Goal: Task Accomplishment & Management: Manage account settings

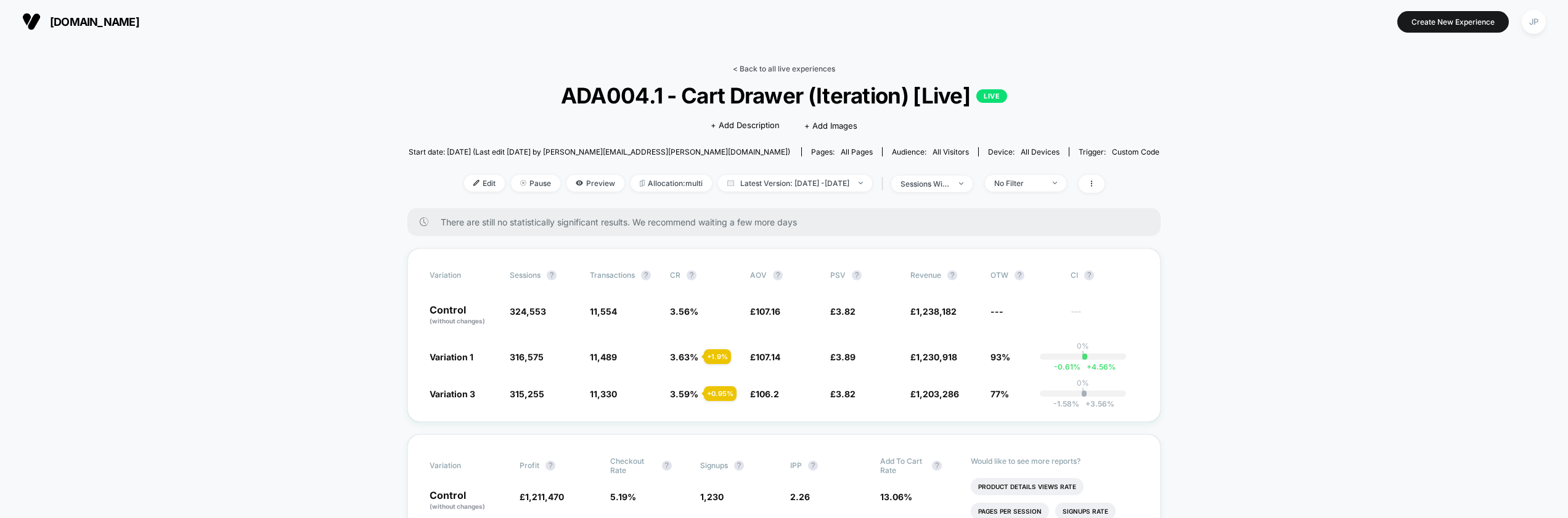
click at [765, 68] on link "< Back to all live experiences" at bounding box center [784, 68] width 102 height 9
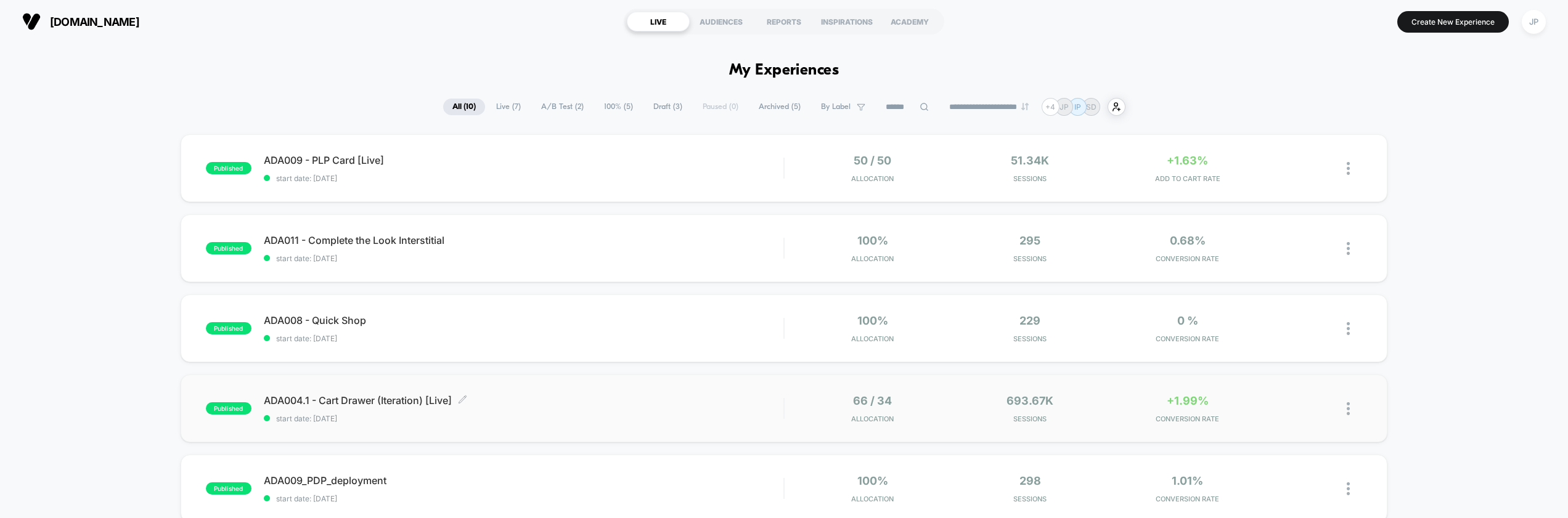
click at [632, 396] on span "ADA004.1 - Cart Drawer (Iteration) [Live] Click to edit experience details" at bounding box center [524, 400] width 520 height 12
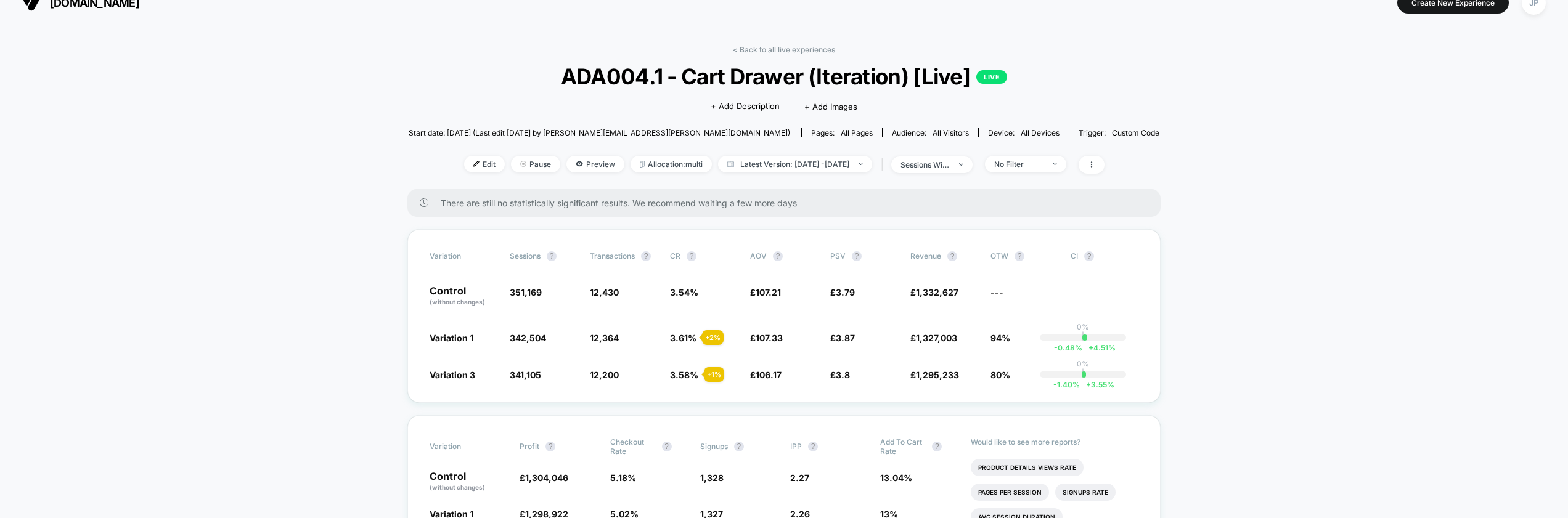
scroll to position [39, 0]
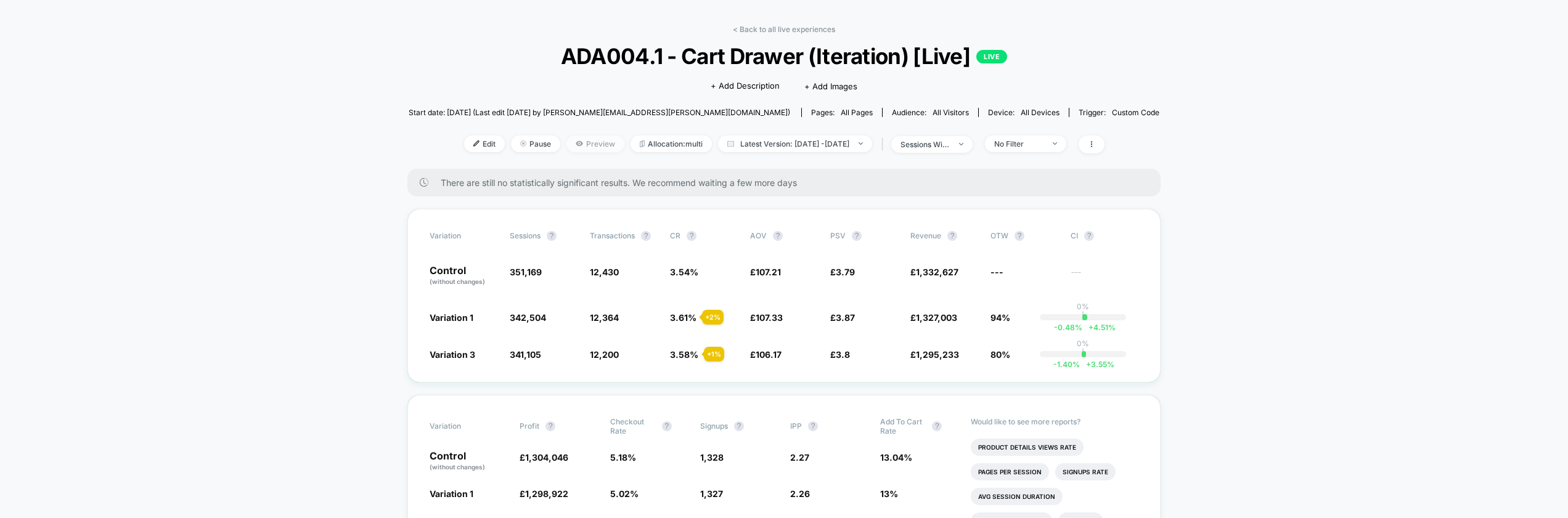
click at [588, 143] on span "Preview" at bounding box center [595, 143] width 58 height 16
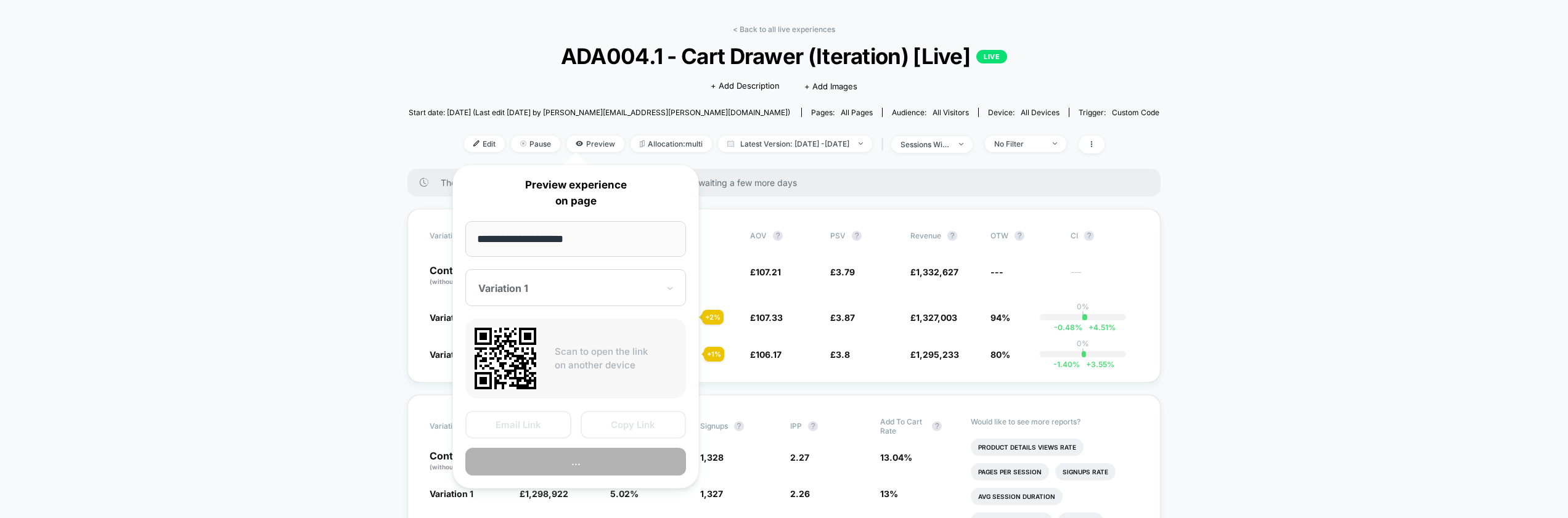
click at [574, 288] on div at bounding box center [568, 288] width 180 height 12
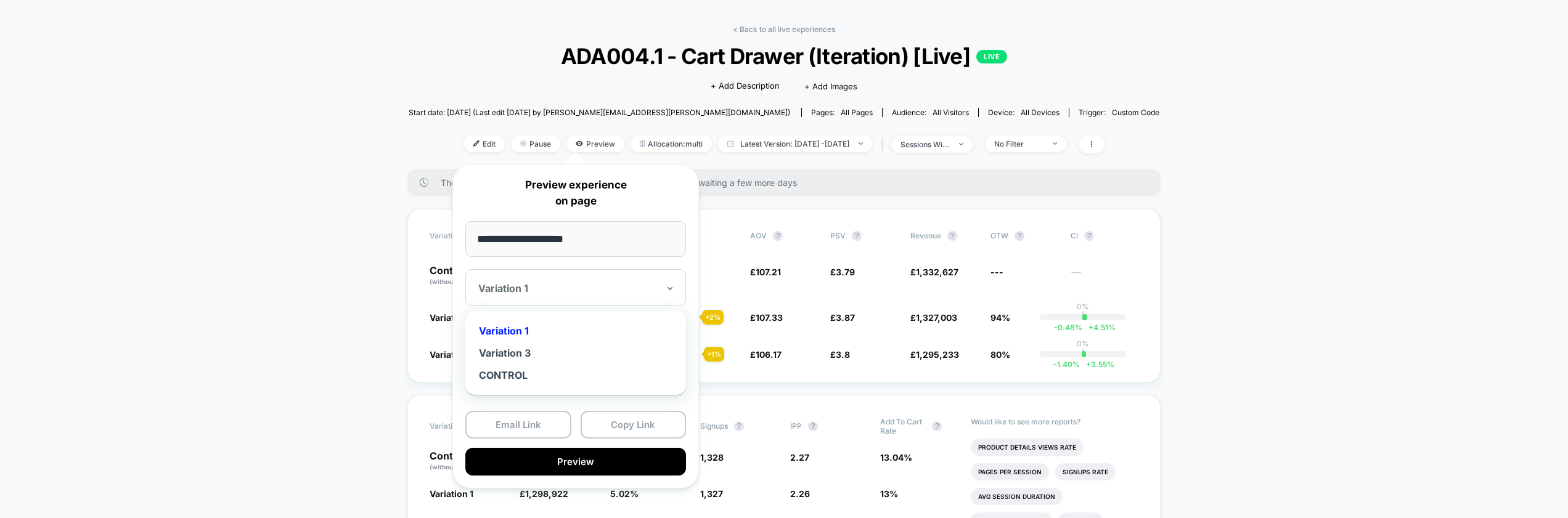
click at [510, 334] on div "Variation 1" at bounding box center [576, 331] width 208 height 22
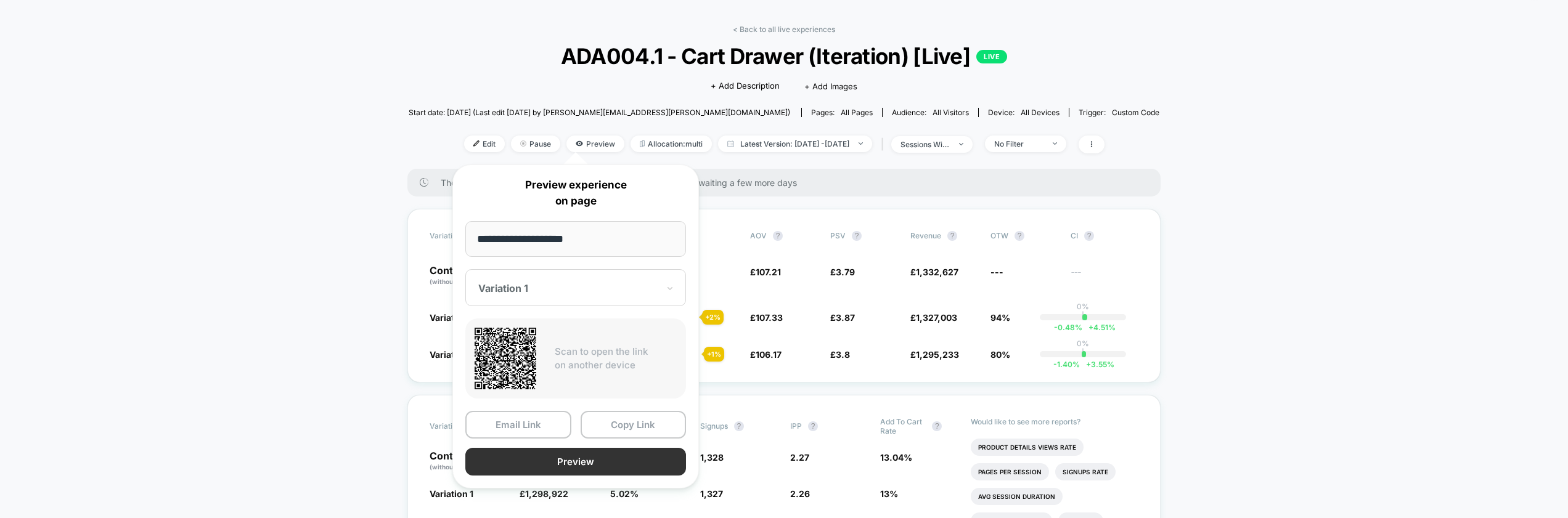
click at [564, 467] on button "Preview" at bounding box center [576, 462] width 220 height 27
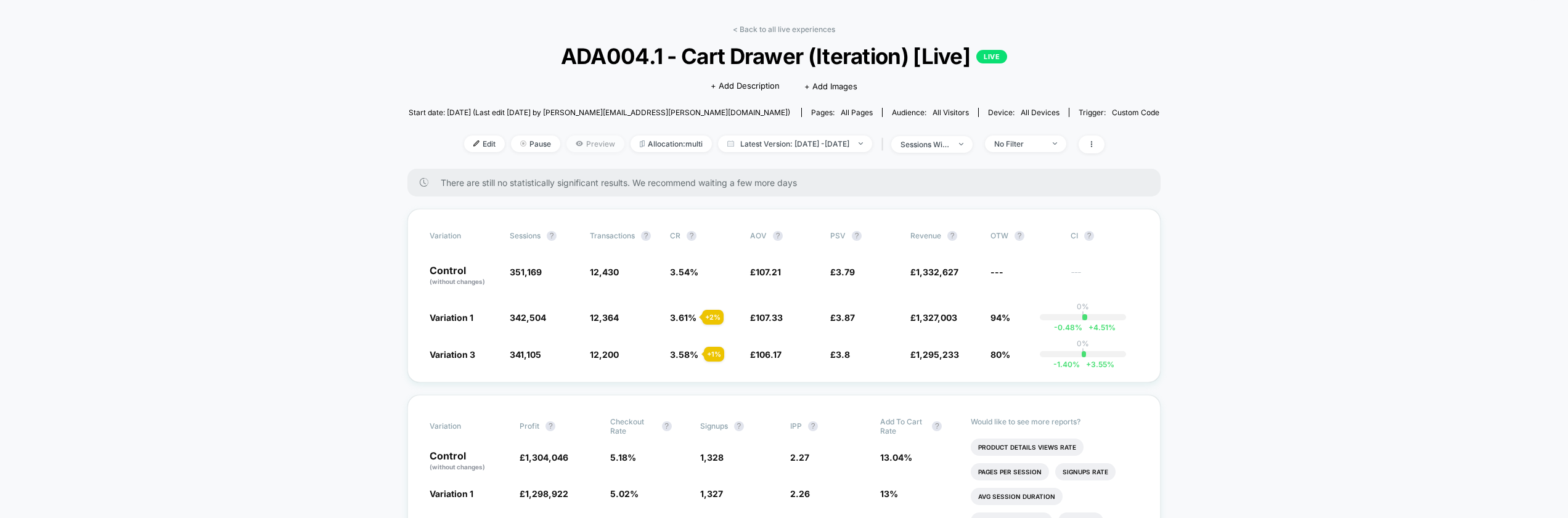
click at [566, 143] on span "Preview" at bounding box center [595, 143] width 58 height 16
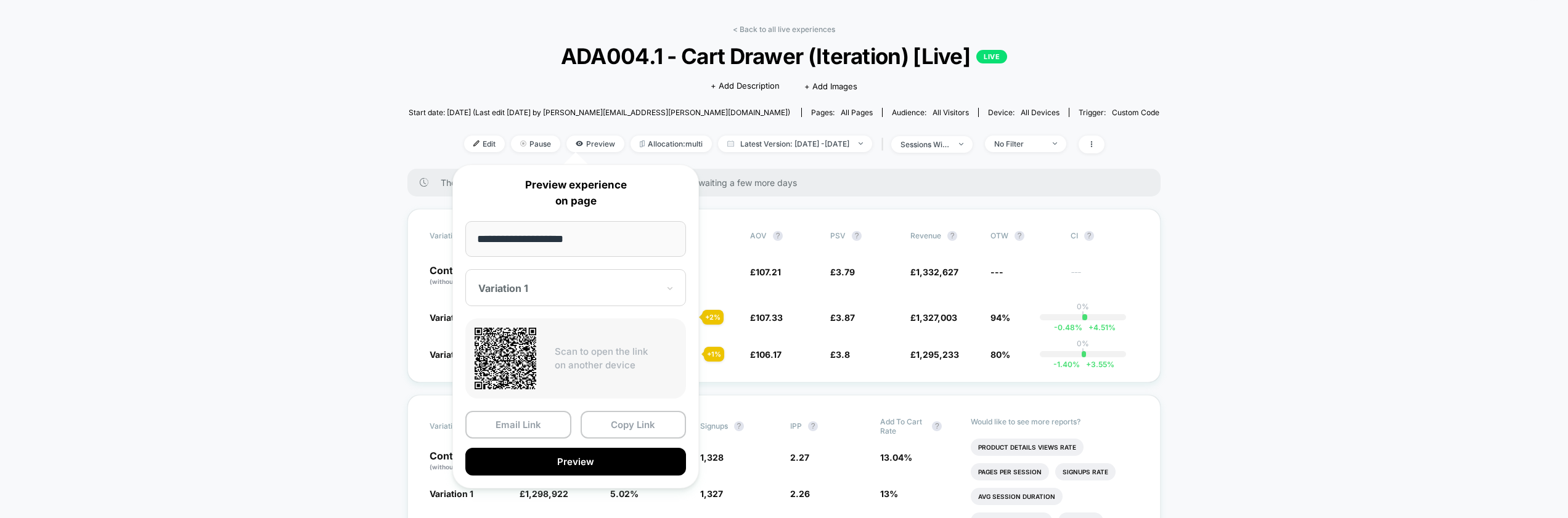
click at [560, 282] on div "Variation 1" at bounding box center [569, 288] width 183 height 15
click at [520, 352] on div "Variation 3" at bounding box center [576, 353] width 208 height 22
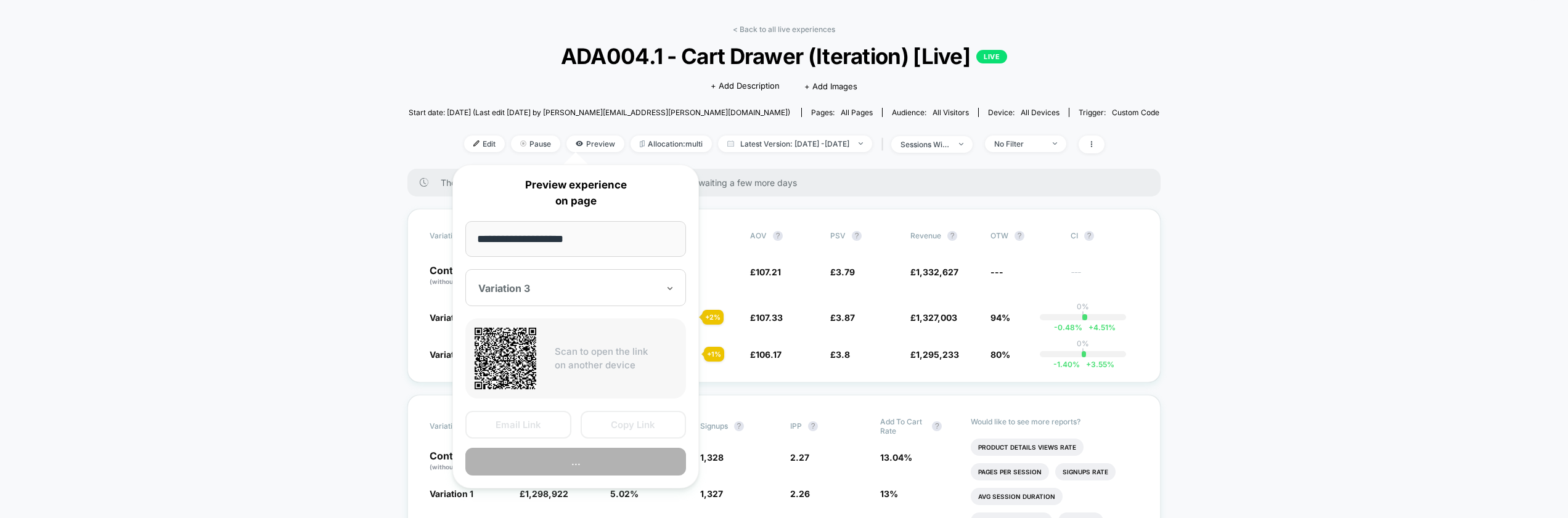
click at [595, 284] on div at bounding box center [568, 288] width 180 height 12
click at [515, 355] on div "Variation 3" at bounding box center [576, 353] width 208 height 22
click at [631, 247] on input "**********" at bounding box center [576, 239] width 220 height 36
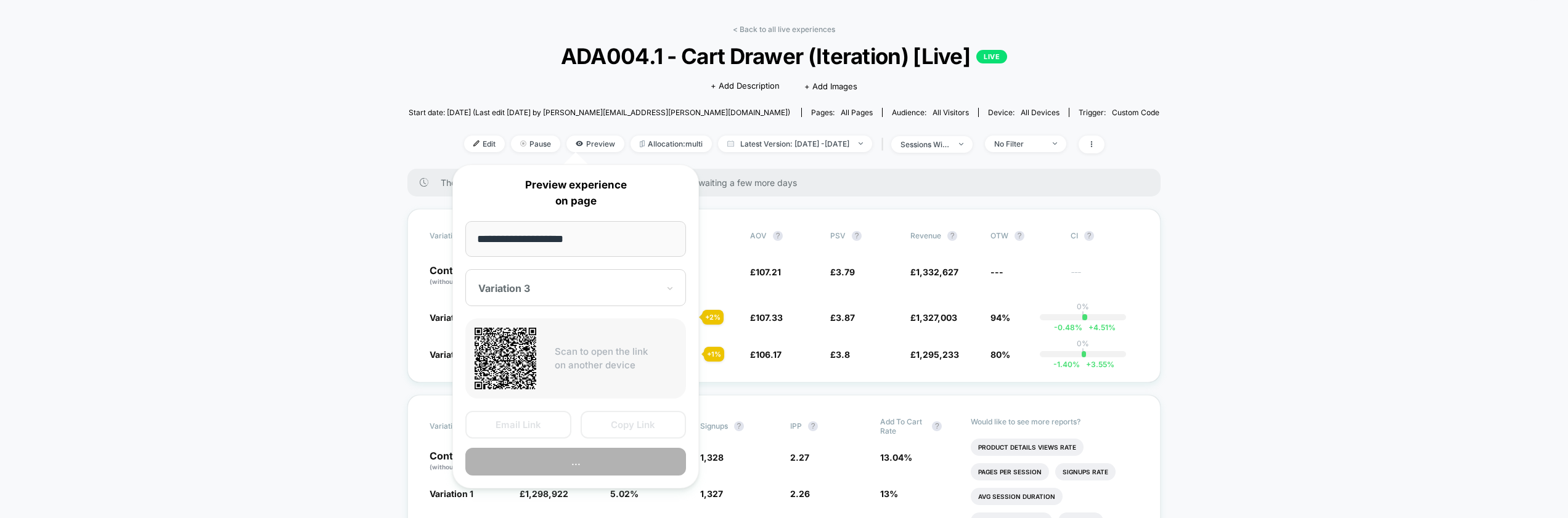
click at [628, 352] on p "Scan to open the link on another device" at bounding box center [615, 358] width 122 height 27
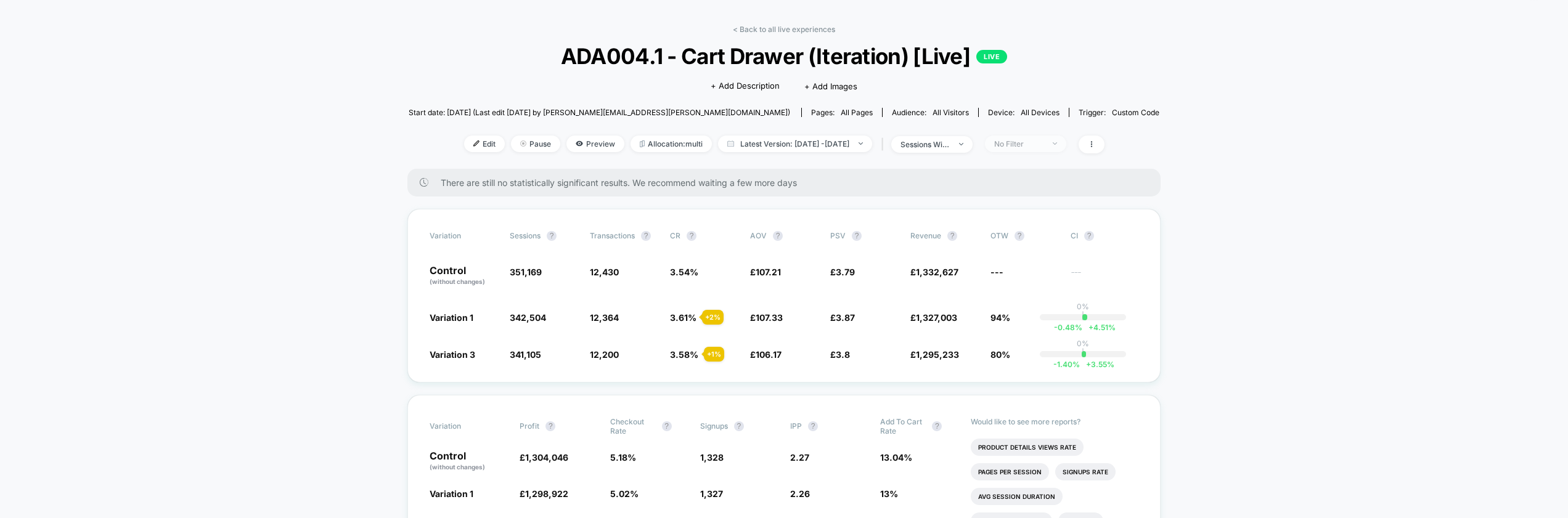
click at [1066, 137] on span "No Filter" at bounding box center [1025, 143] width 81 height 16
click at [1037, 190] on span "Mobile Visitors" at bounding box center [1033, 189] width 59 height 10
click at [1032, 326] on button "Save" at bounding box center [1041, 323] width 113 height 20
click at [1041, 145] on div "Mobile" at bounding box center [1019, 143] width 50 height 9
click at [1039, 214] on span "Desktop Visitors" at bounding box center [1037, 214] width 66 height 10
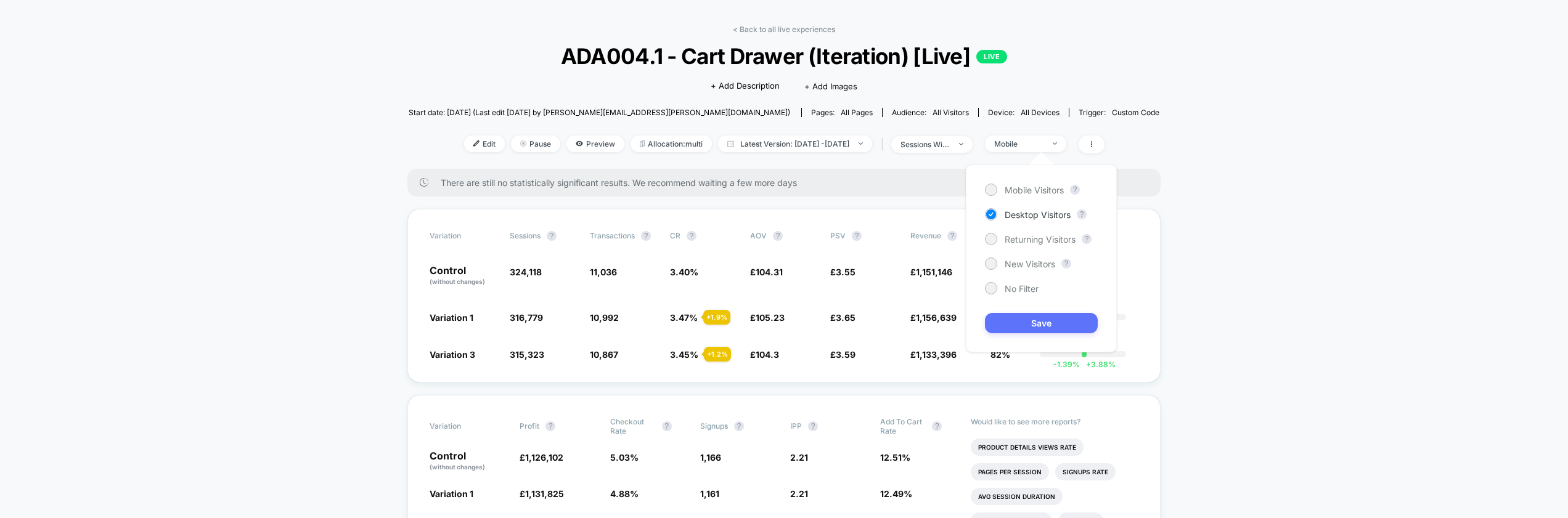
click at [1033, 317] on button "Save" at bounding box center [1041, 323] width 113 height 20
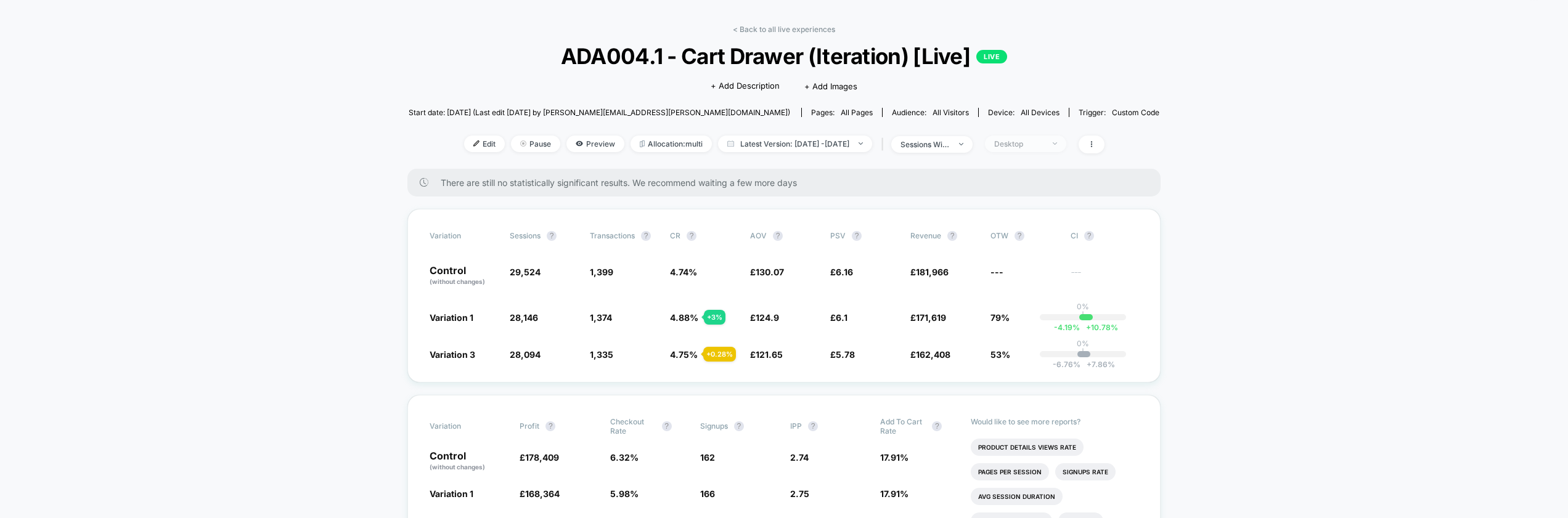
click at [1041, 146] on div "Desktop" at bounding box center [1019, 143] width 50 height 9
click at [1038, 243] on span "Returning Visitors" at bounding box center [1039, 239] width 71 height 10
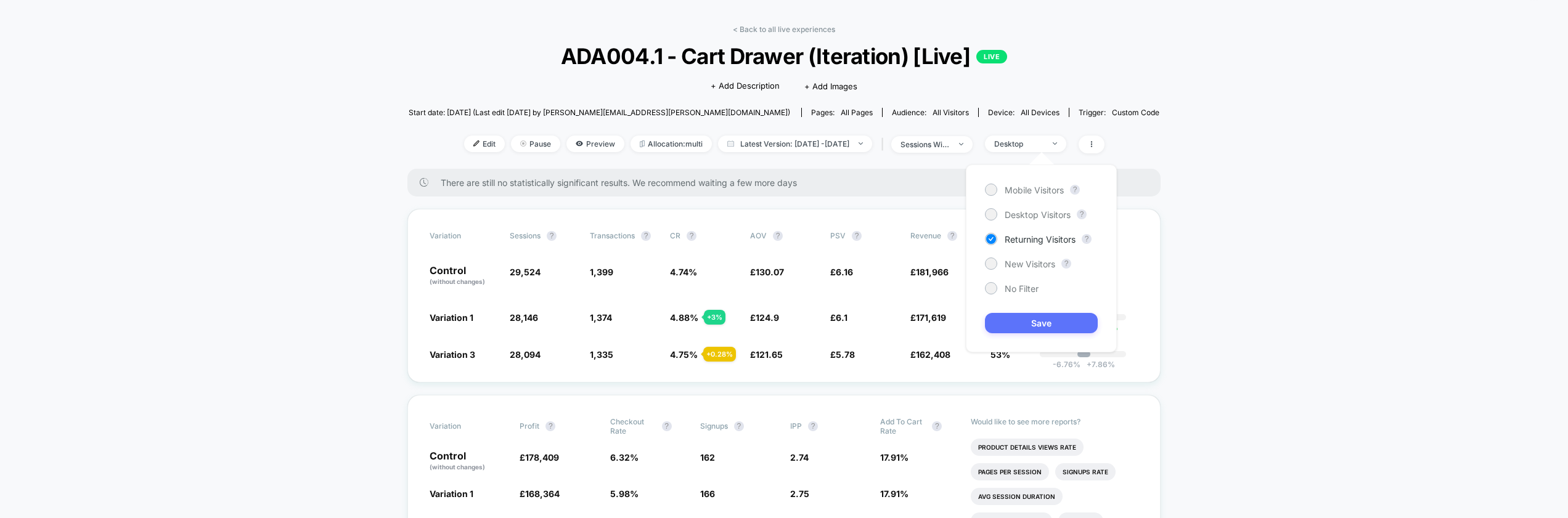
click at [1029, 317] on button "Save" at bounding box center [1041, 323] width 113 height 20
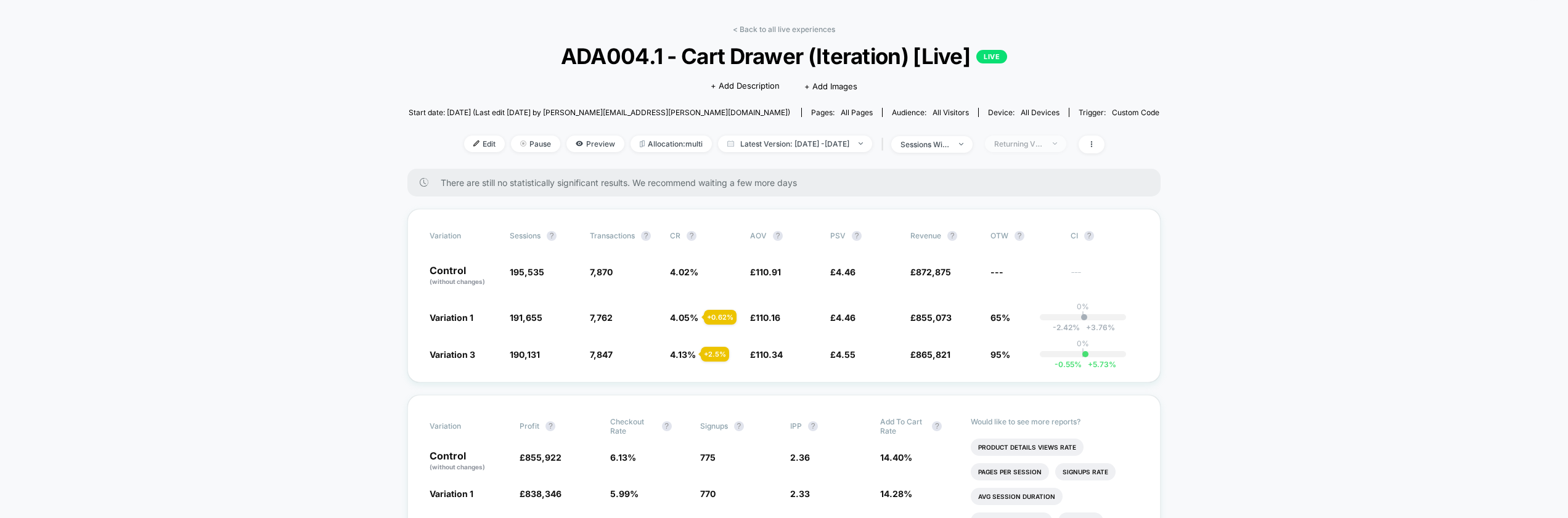
click at [1055, 149] on span "Returning Visitors" at bounding box center [1025, 143] width 81 height 16
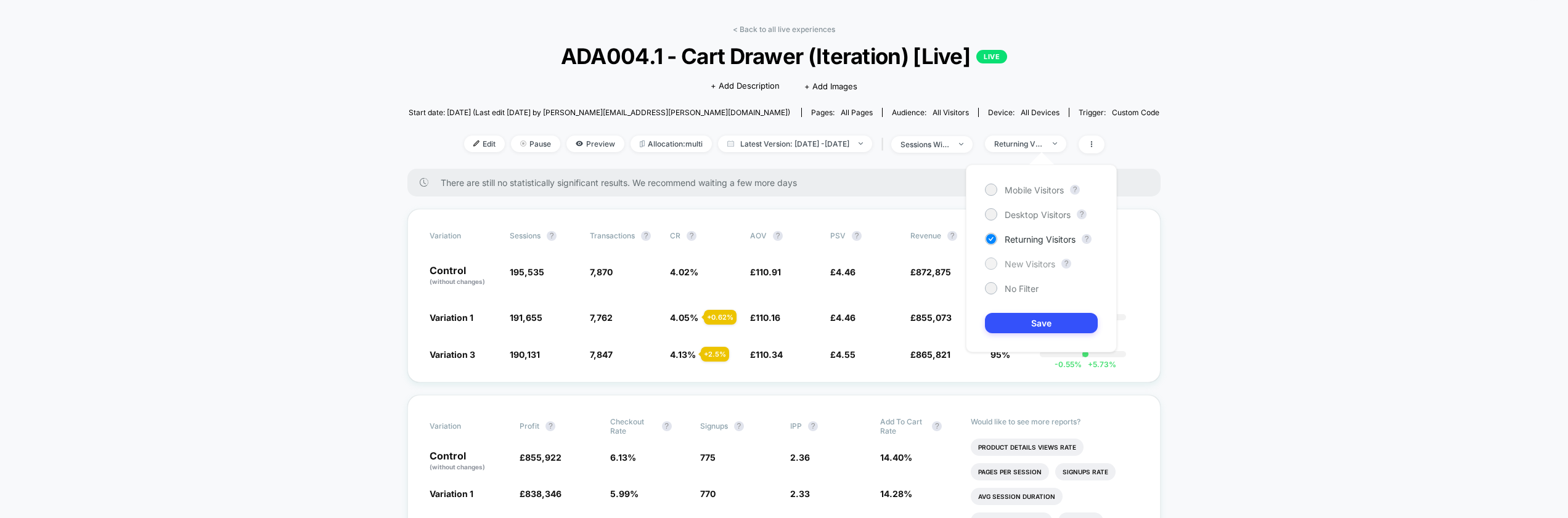
click at [1030, 264] on span "New Visitors" at bounding box center [1029, 264] width 50 height 10
click at [1033, 326] on button "Save" at bounding box center [1041, 323] width 113 height 20
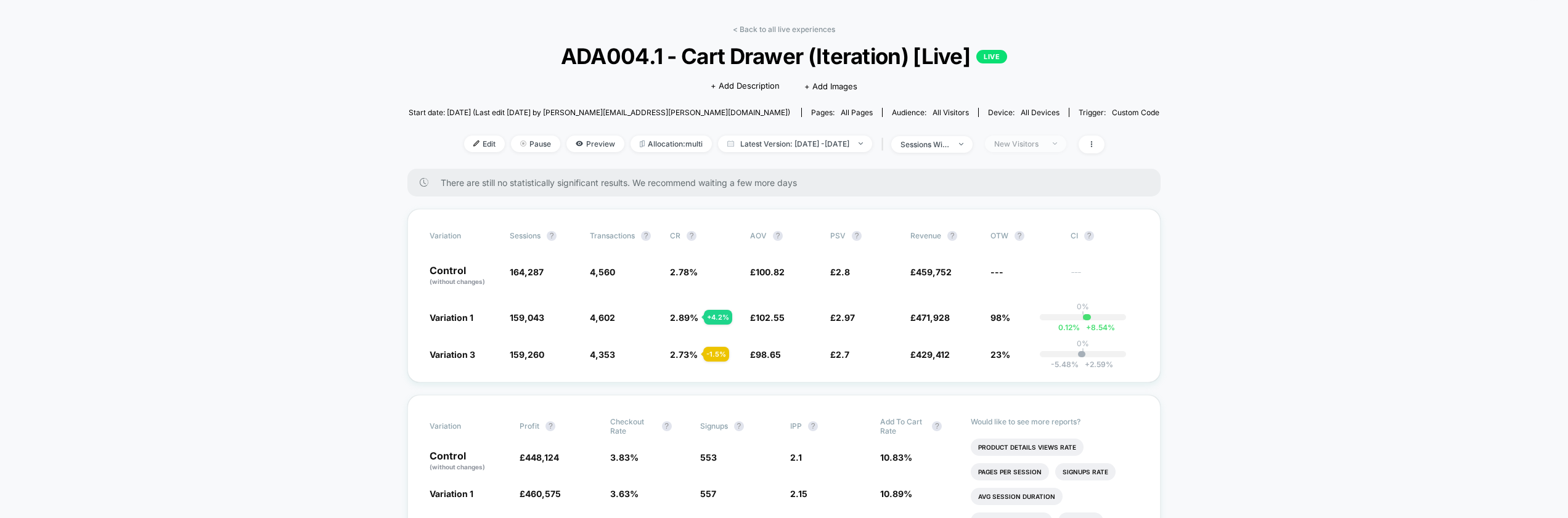
click at [1043, 142] on div "New Visitors" at bounding box center [1019, 143] width 50 height 9
click at [1024, 289] on span "No Filter" at bounding box center [1021, 288] width 34 height 10
click at [1036, 324] on button "Save" at bounding box center [1041, 323] width 113 height 20
click at [799, 28] on link "< Back to all live experiences" at bounding box center [784, 29] width 102 height 9
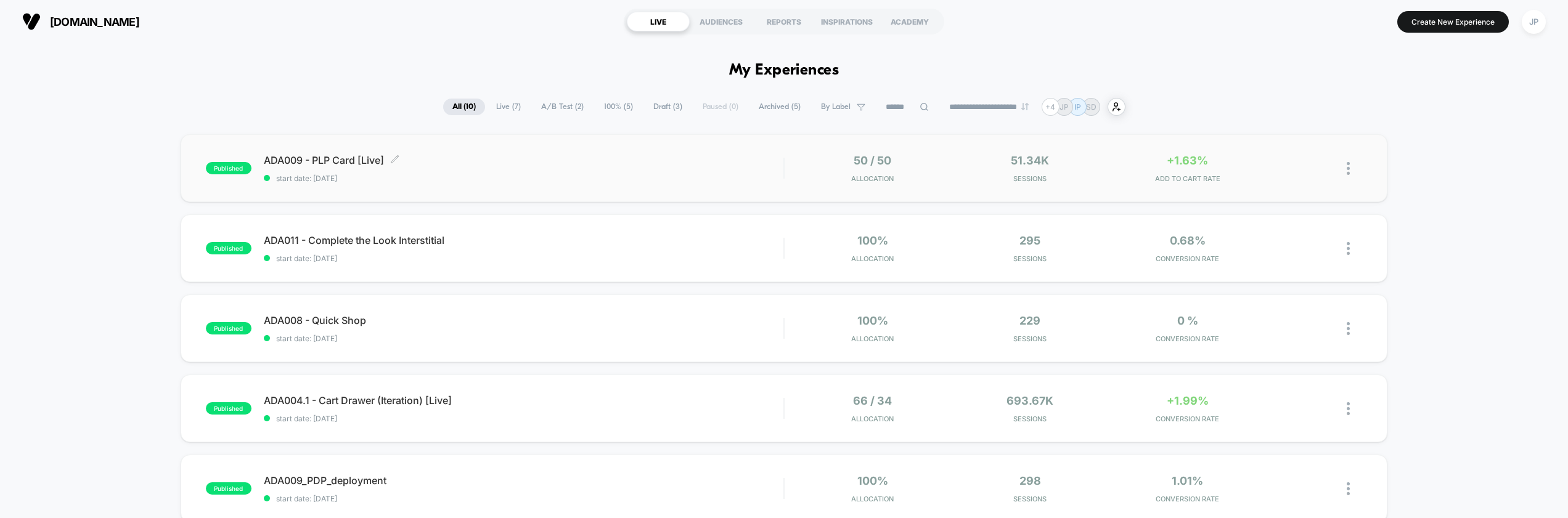
click at [527, 167] on div "ADA009 - PLP Card [Live] Click to edit experience details Click to edit experie…" at bounding box center [524, 168] width 520 height 29
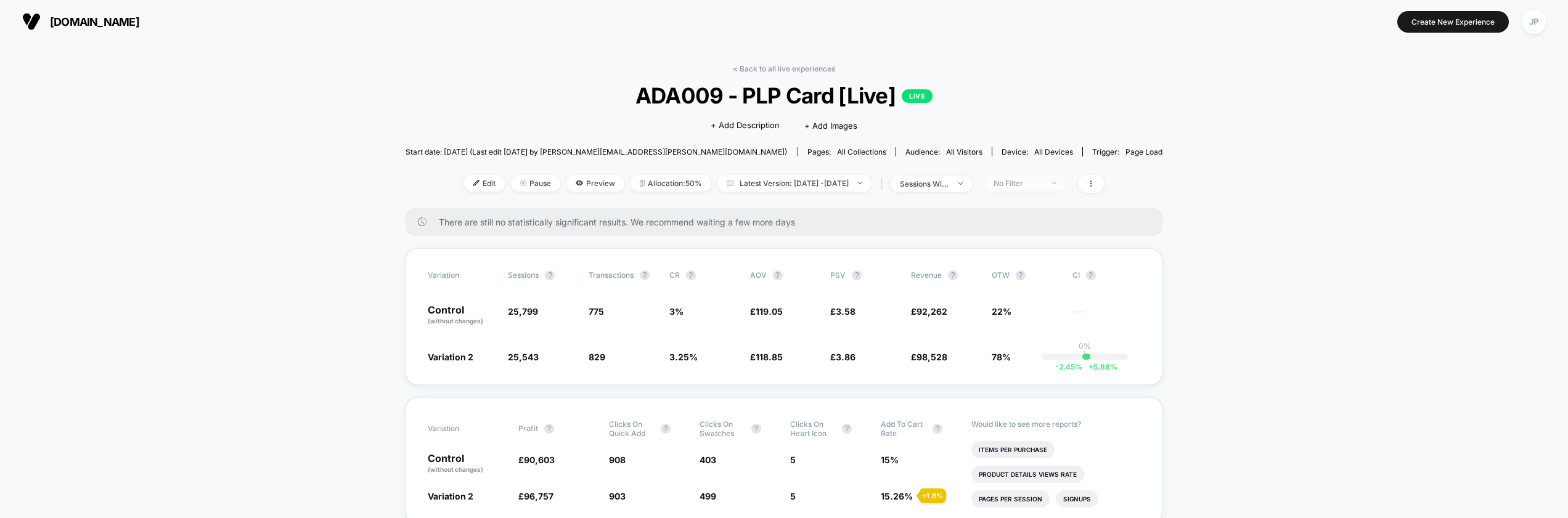
click at [1039, 176] on span "No Filter" at bounding box center [1024, 183] width 81 height 16
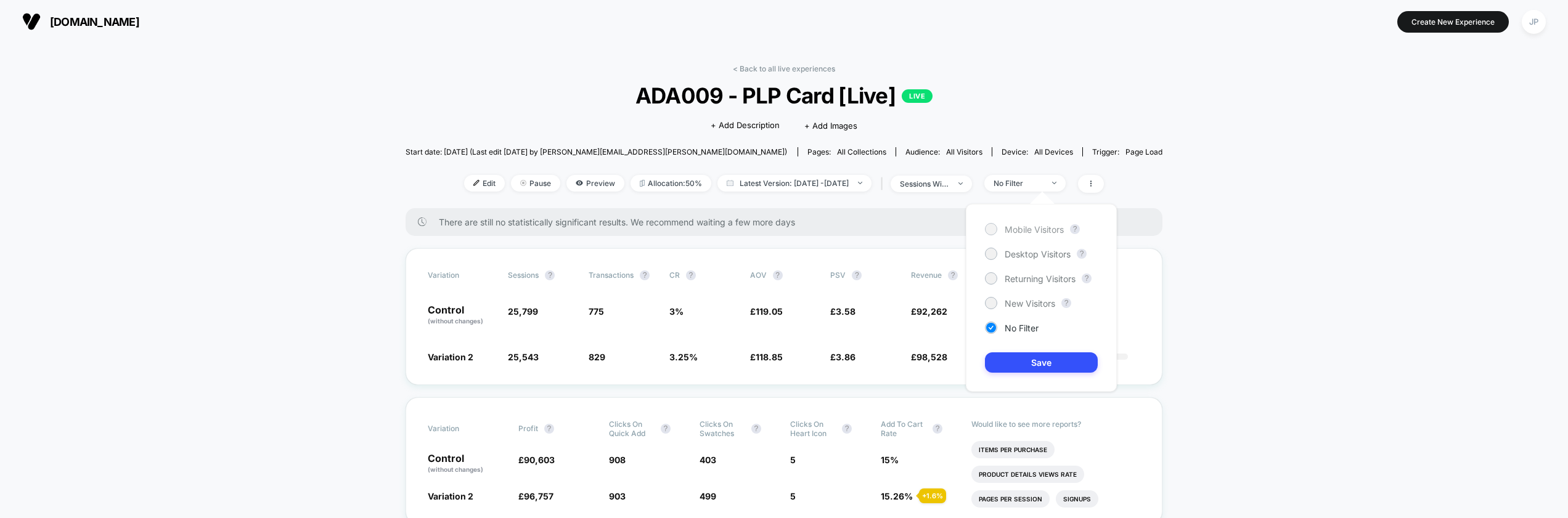
click at [1037, 229] on span "Mobile Visitors" at bounding box center [1033, 230] width 59 height 10
click at [1038, 362] on button "Save" at bounding box center [1041, 363] width 113 height 20
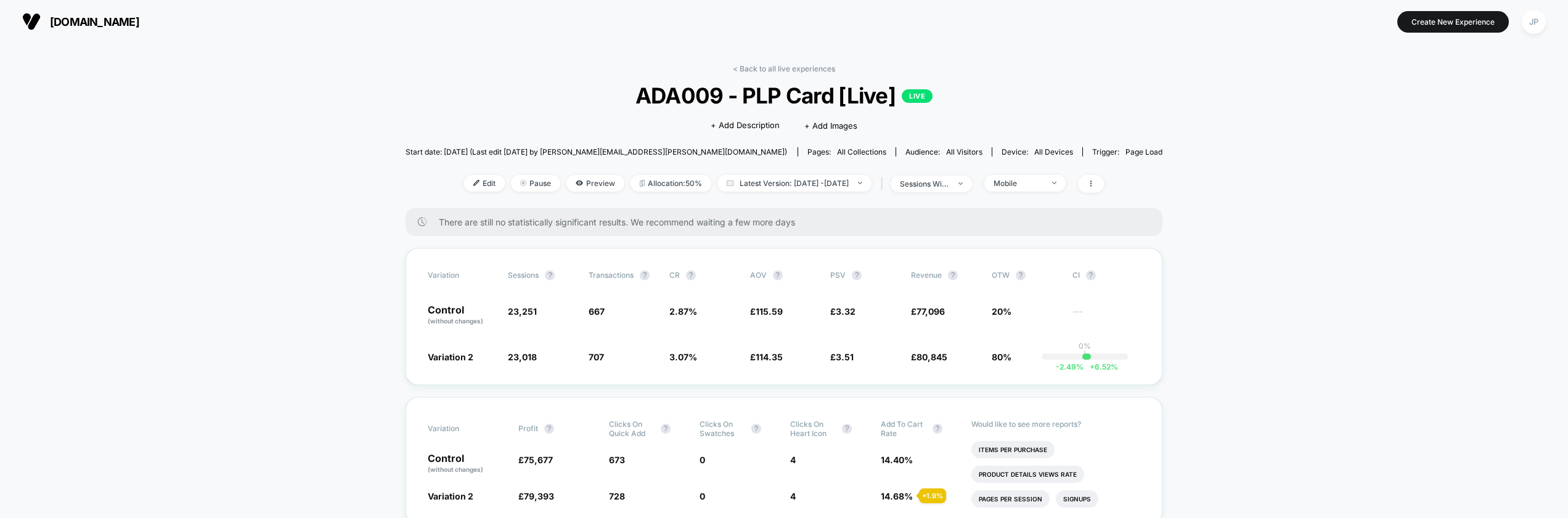
click at [1027, 191] on div "Edit Pause Preview Allocation: 50% Latest Version: [DATE] - [DATE] | sessions w…" at bounding box center [784, 183] width 758 height 18
click at [1027, 178] on div "Mobile" at bounding box center [1018, 183] width 50 height 9
click at [1023, 253] on span "Desktop Visitors" at bounding box center [1037, 254] width 66 height 10
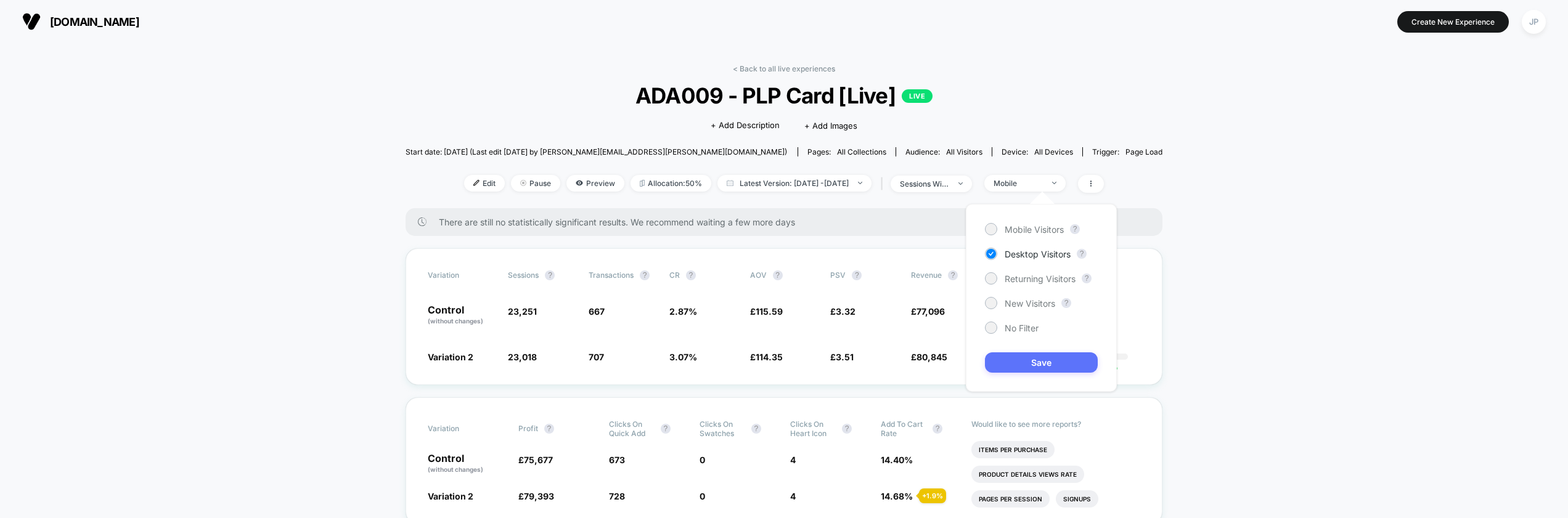
click at [1021, 366] on button "Save" at bounding box center [1041, 363] width 113 height 20
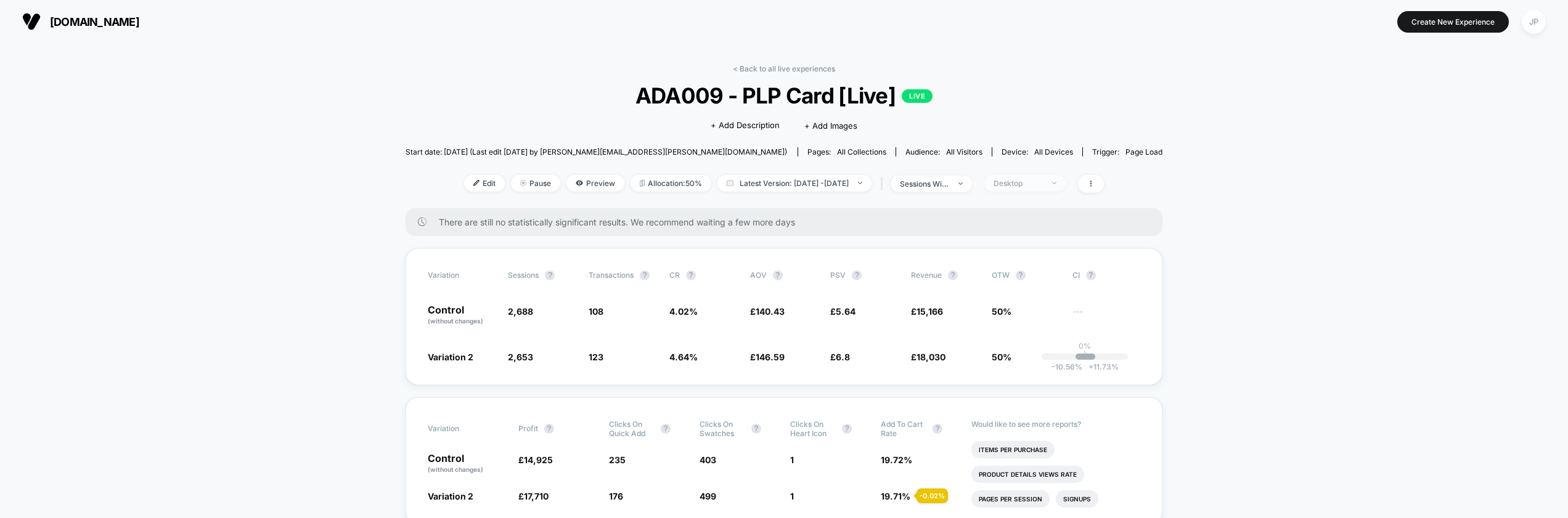
click at [1064, 184] on span "Desktop" at bounding box center [1024, 183] width 81 height 16
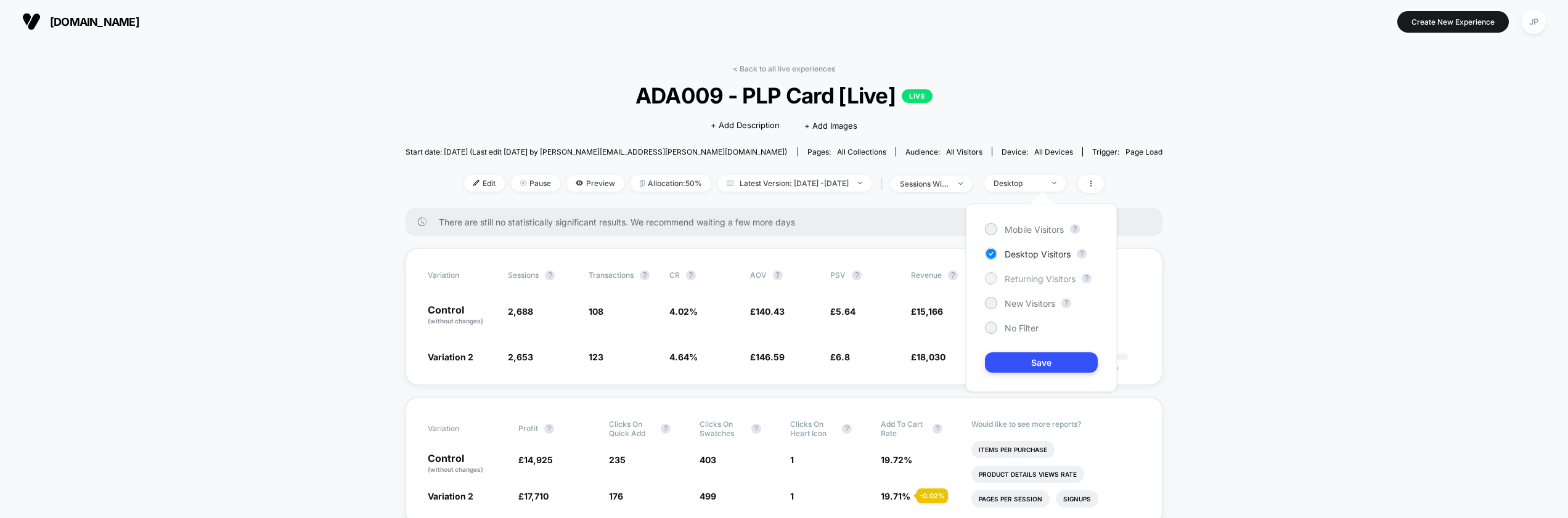
click at [1032, 278] on span "Returning Visitors" at bounding box center [1039, 278] width 71 height 10
click at [1023, 359] on button "Save" at bounding box center [1041, 363] width 113 height 20
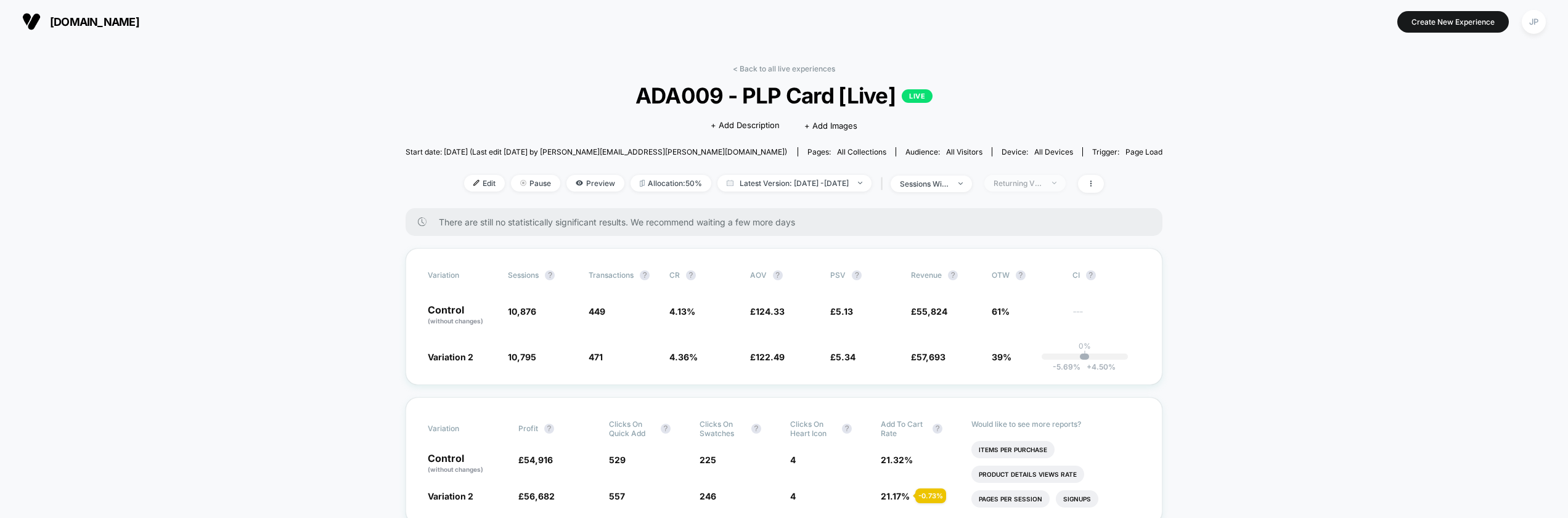
click at [1039, 186] on div "Returning Visitors" at bounding box center [1018, 183] width 50 height 9
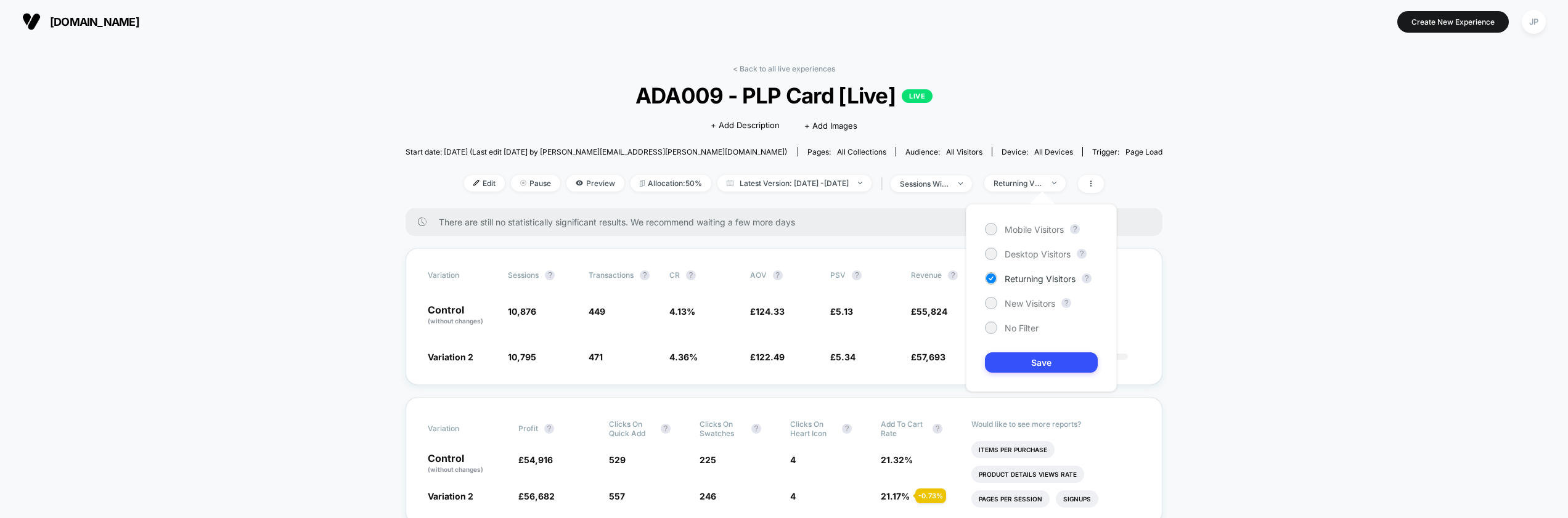
click at [1036, 295] on div "Mobile Visitors ? Desktop Visitors ? Returning Visitors ? New Visitors ? No Fil…" at bounding box center [1041, 298] width 151 height 188
click at [1036, 300] on span "New Visitors" at bounding box center [1029, 303] width 50 height 10
click at [1033, 364] on button "Save" at bounding box center [1041, 363] width 113 height 20
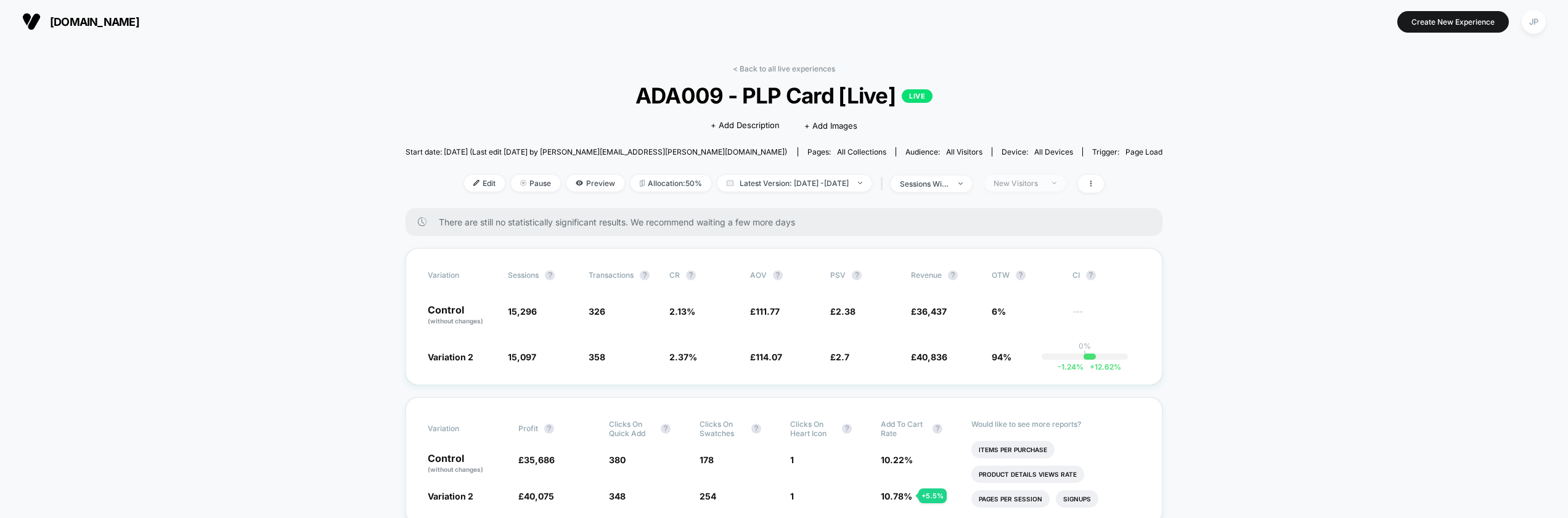
click at [1062, 189] on span "New Visitors" at bounding box center [1024, 183] width 81 height 16
click at [1021, 331] on span "No Filter" at bounding box center [1021, 328] width 34 height 10
click at [1021, 359] on button "Save" at bounding box center [1041, 363] width 113 height 20
click at [801, 70] on link "< Back to all live experiences" at bounding box center [784, 68] width 102 height 9
